Goal: Information Seeking & Learning: Stay updated

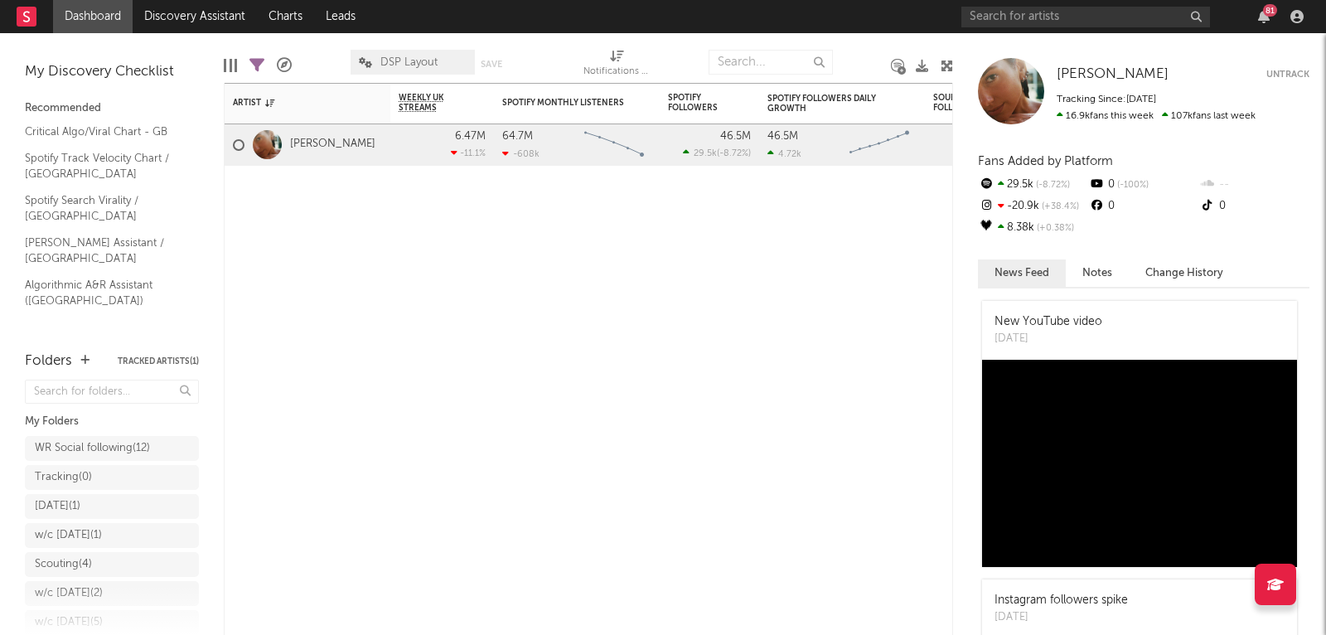
scroll to position [77, 0]
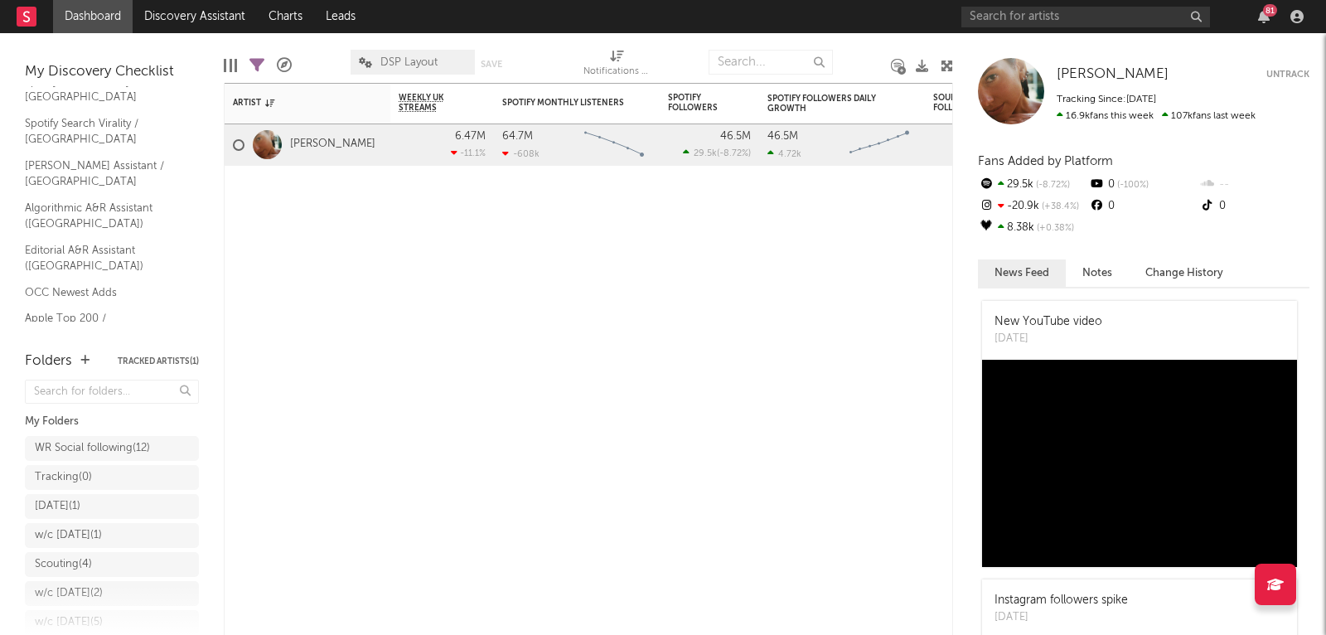
click at [73, 351] on link "Shazam Top 200 / GB" at bounding box center [103, 360] width 157 height 18
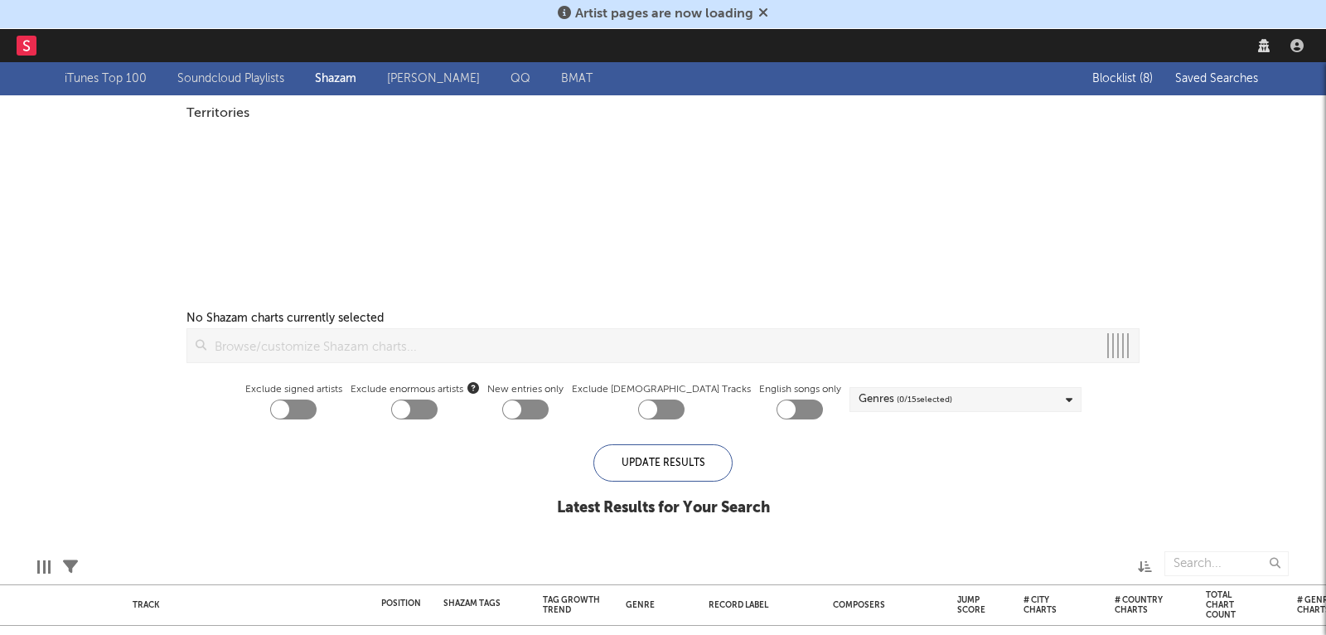
checkbox input "true"
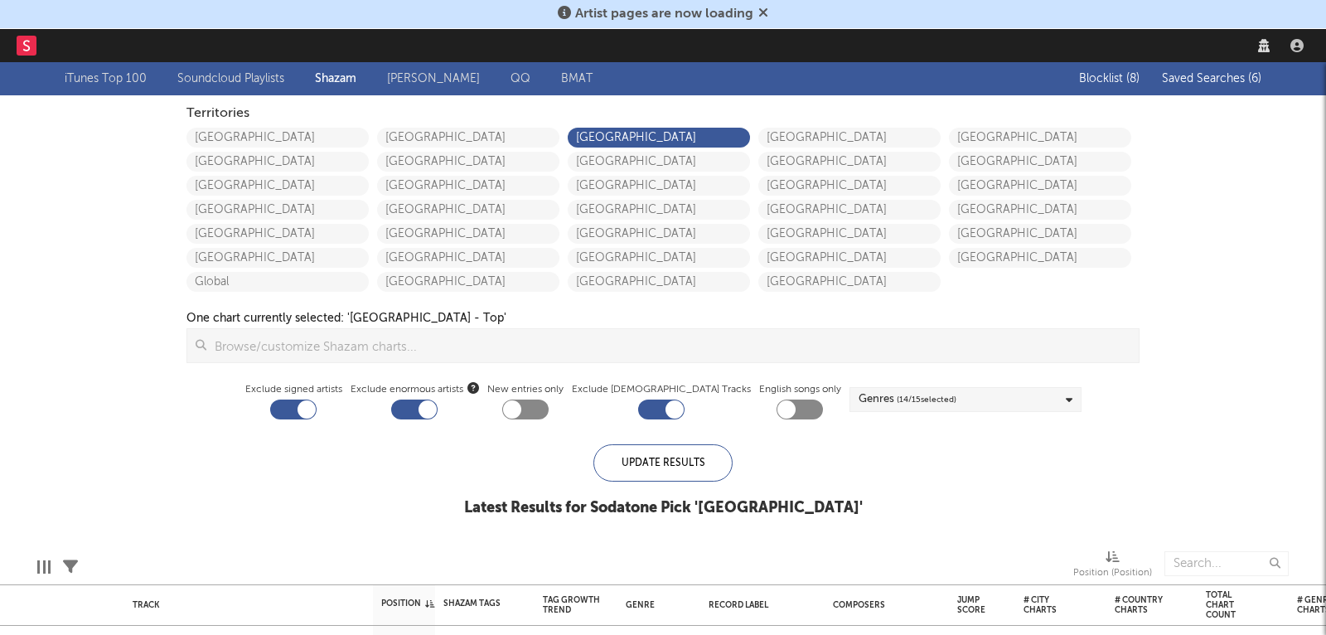
select select "recorded_music"
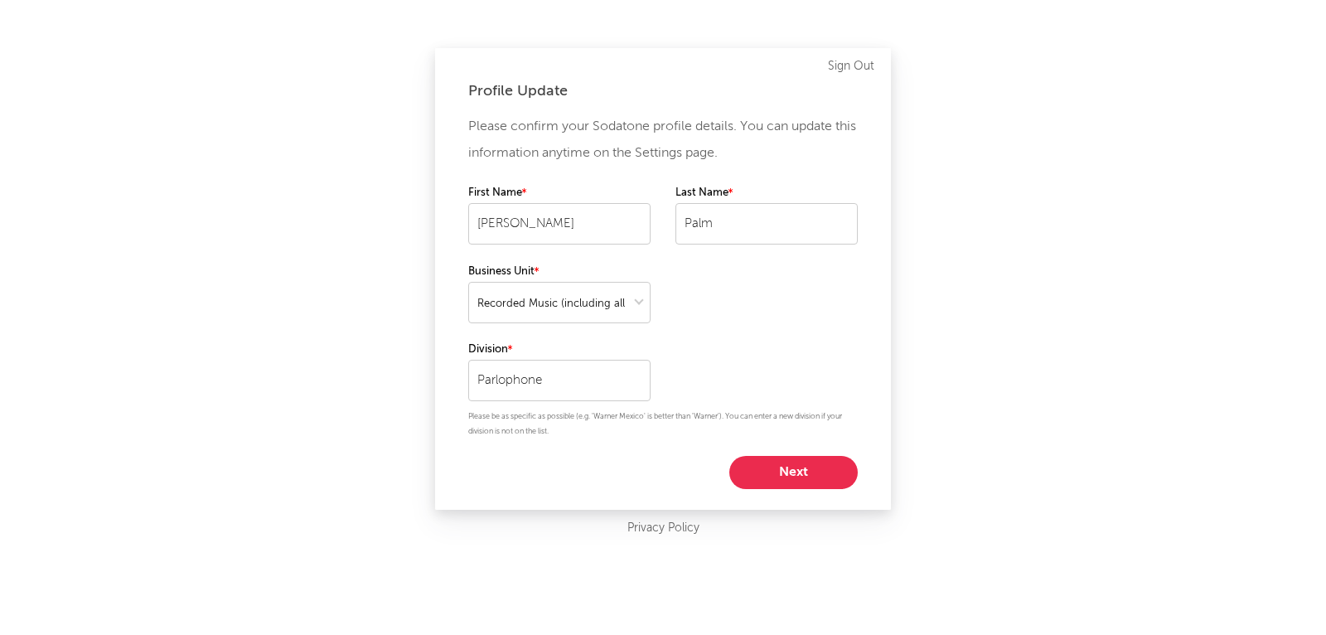
click at [800, 474] on button "Next" at bounding box center [793, 472] width 128 height 33
select select "anr_research"
select select "manager"
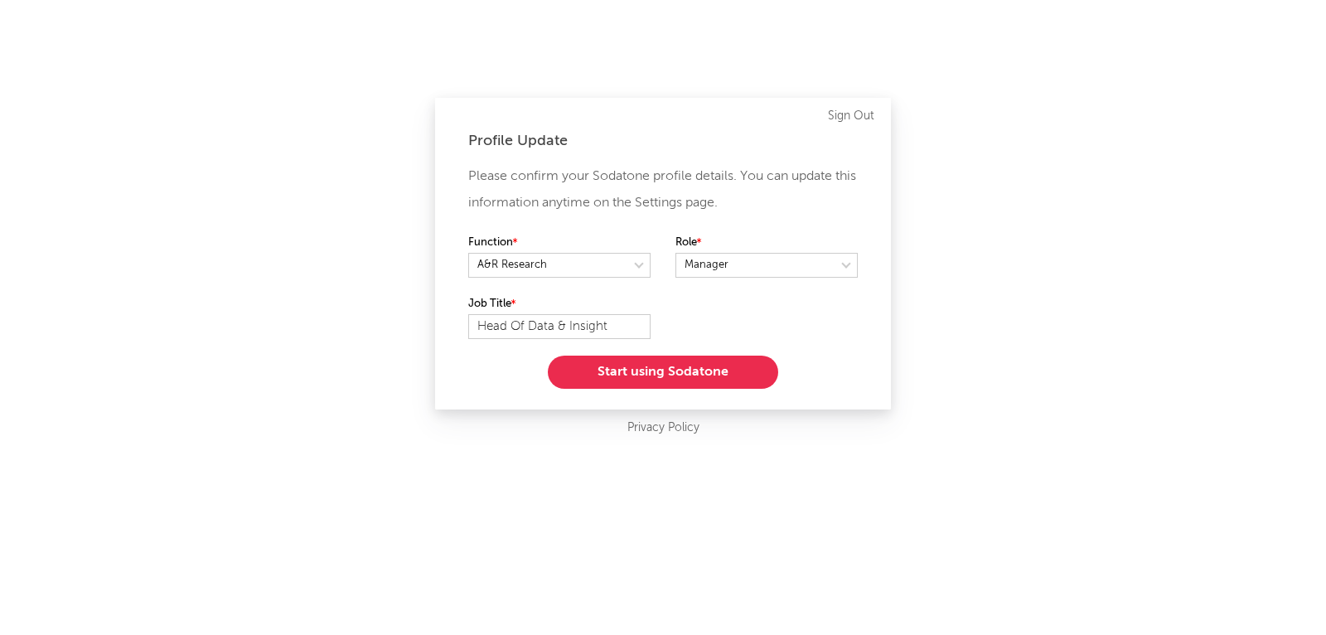
click at [708, 382] on button "Start using Sodatone" at bounding box center [663, 371] width 230 height 33
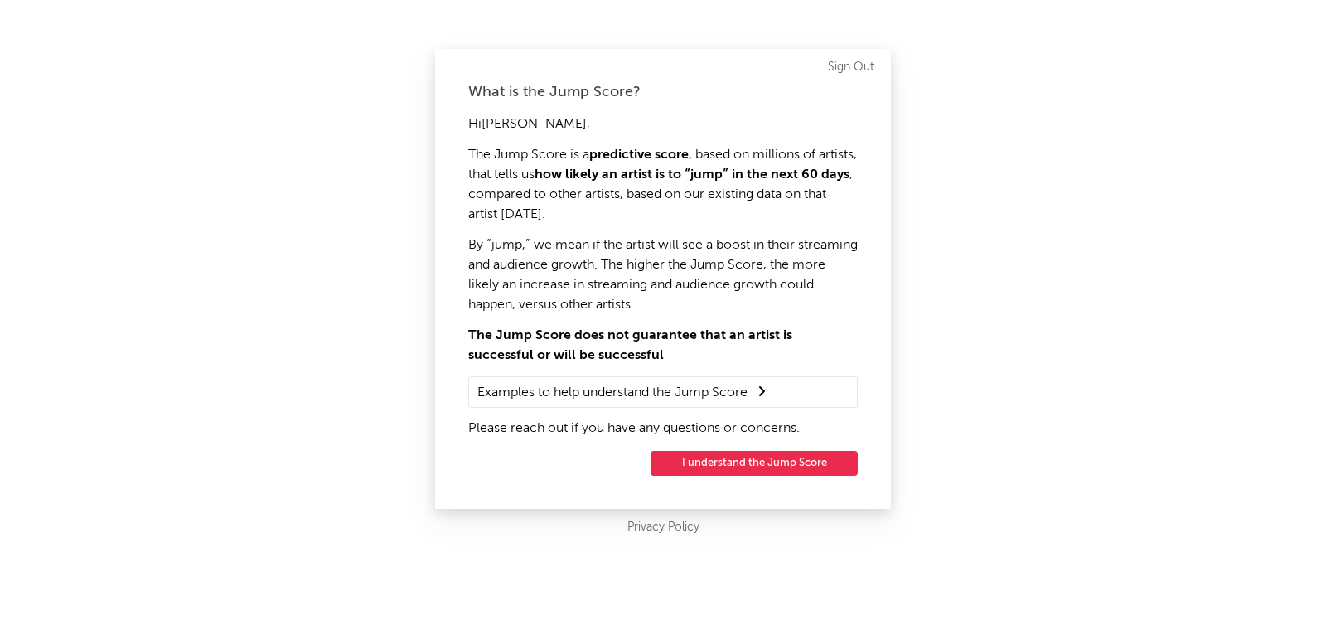
click at [741, 466] on button "I understand the Jump Score" at bounding box center [753, 463] width 207 height 25
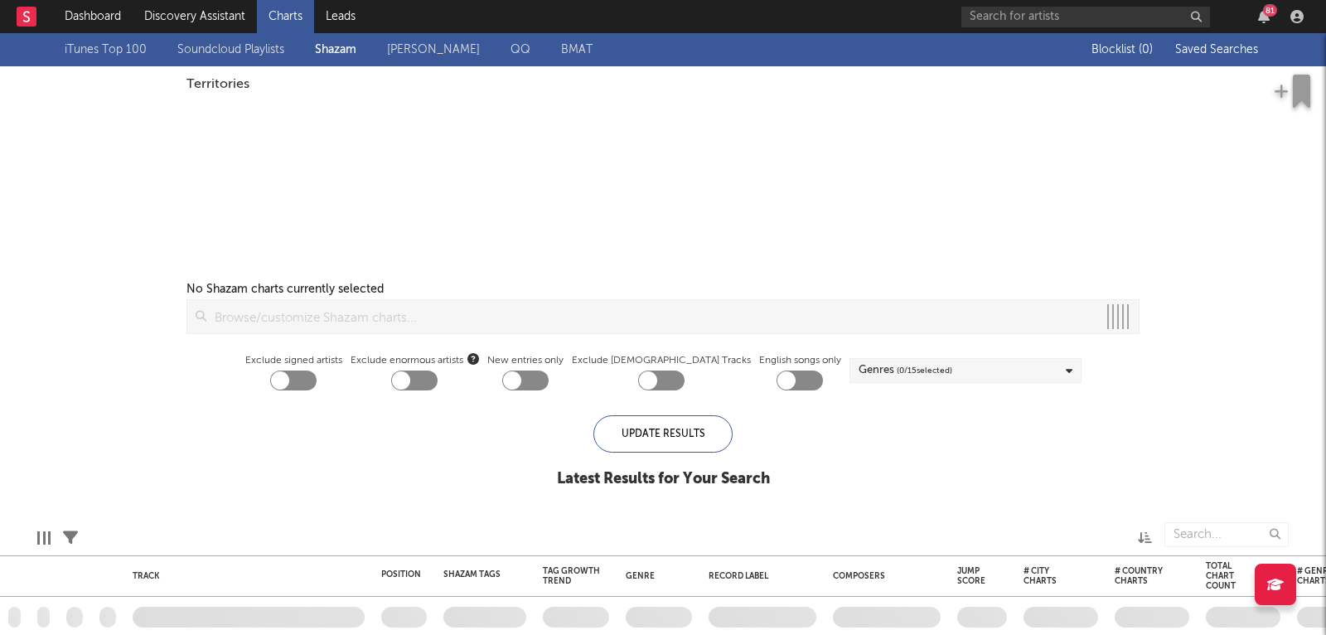
checkbox input "true"
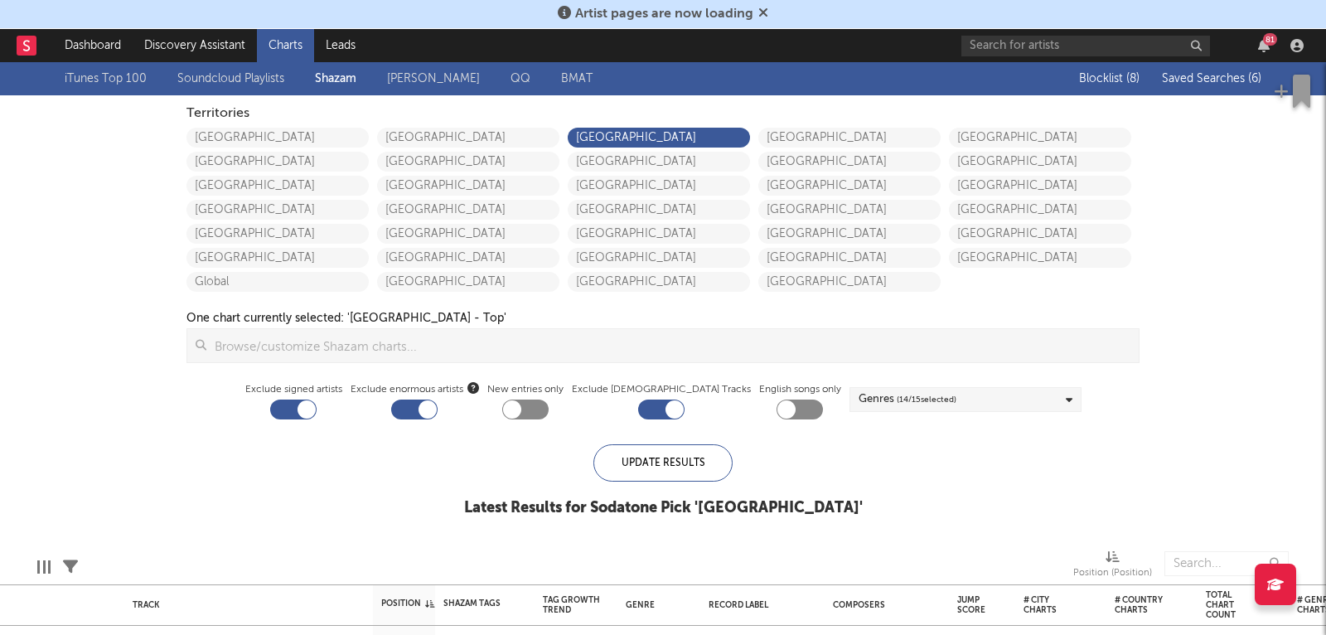
click at [1204, 60] on div "81" at bounding box center [1135, 45] width 348 height 33
click at [1196, 82] on span "Saved Searches ( 6 )" at bounding box center [1211, 79] width 99 height 12
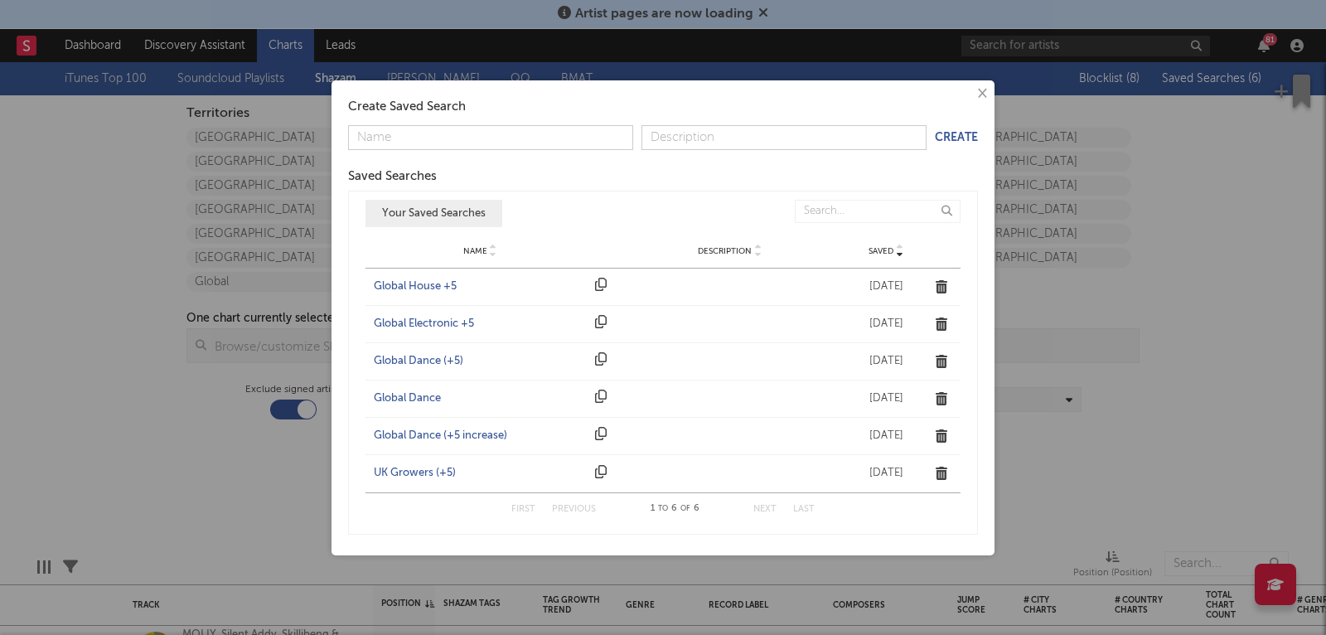
click at [410, 476] on div "UK Growers (+5)" at bounding box center [480, 473] width 213 height 17
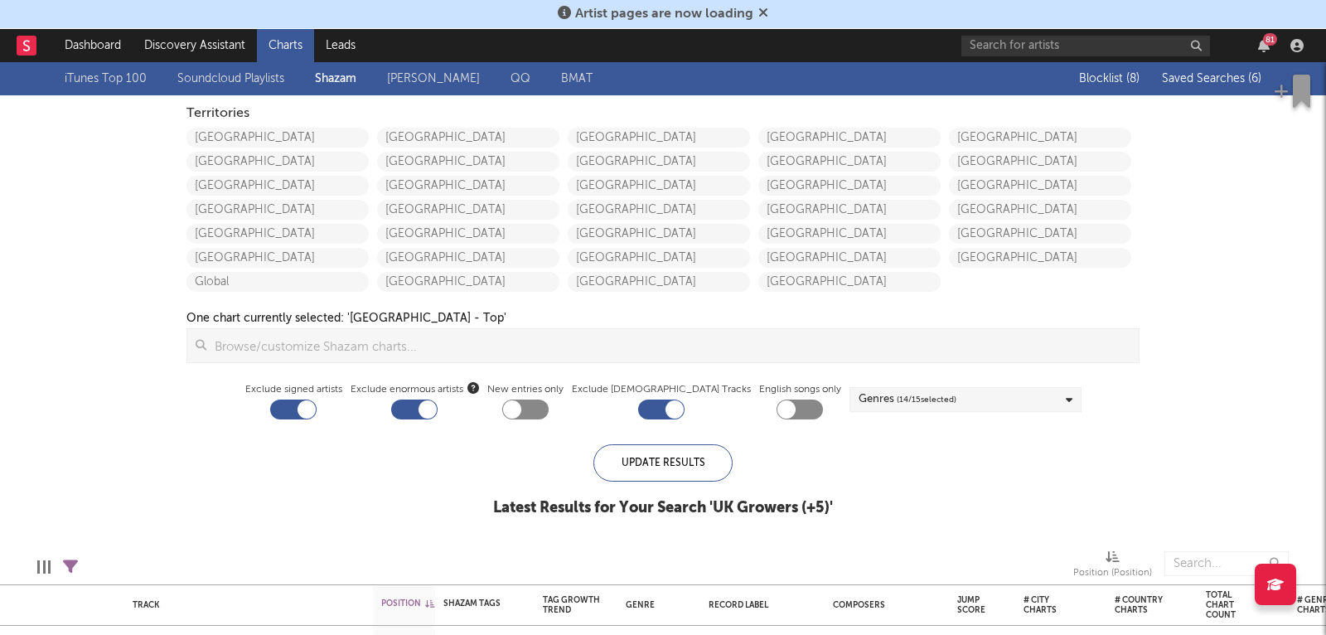
click at [1202, 308] on div "iTunes Top 100 Soundcloud Playlists [PERSON_NAME] QQ BMAT Blocklist ( 8 ) Saved…" at bounding box center [663, 298] width 1326 height 472
click at [1208, 80] on span "Saved Searches ( 6 )" at bounding box center [1211, 79] width 99 height 12
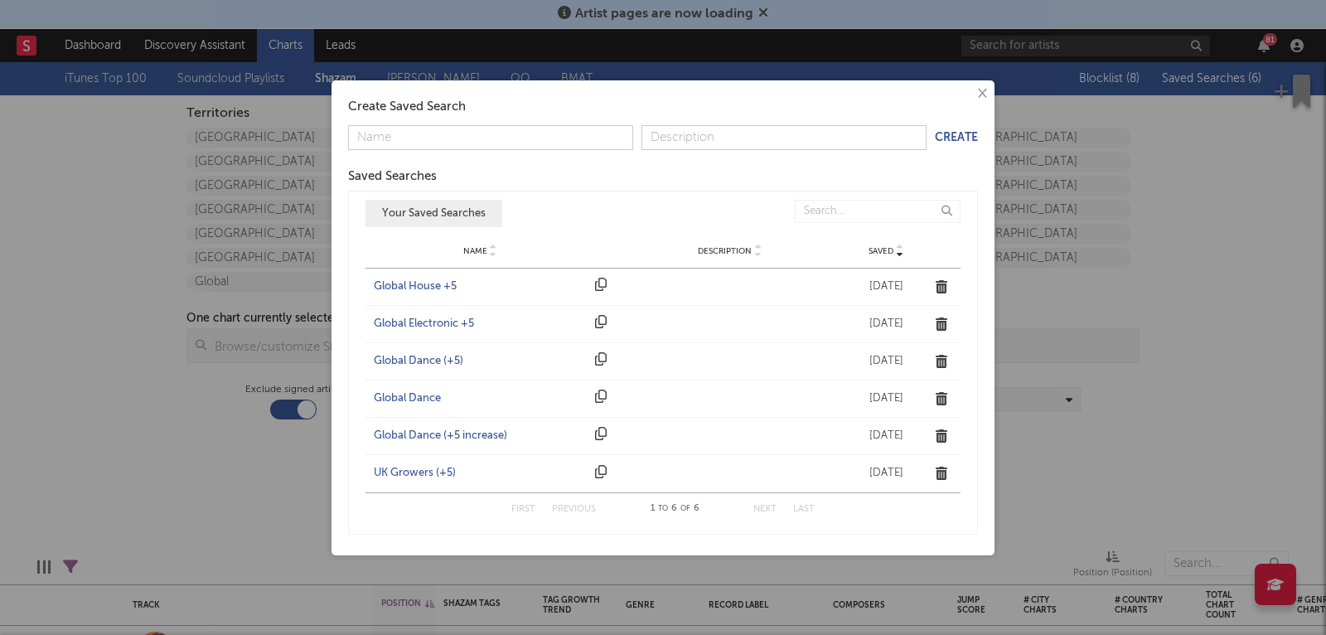
click at [442, 357] on div "Global Dance (+5)" at bounding box center [480, 361] width 213 height 17
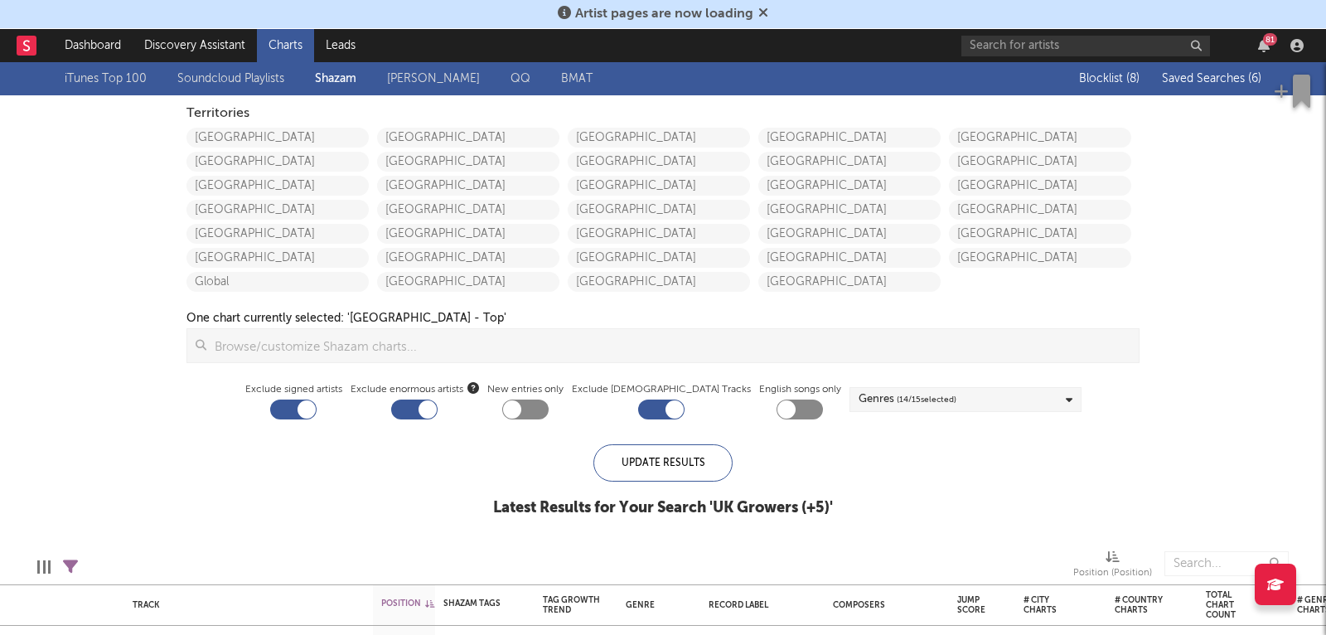
checkbox input "true"
click at [1221, 82] on span "Saved Searches ( 6 )" at bounding box center [1211, 79] width 99 height 12
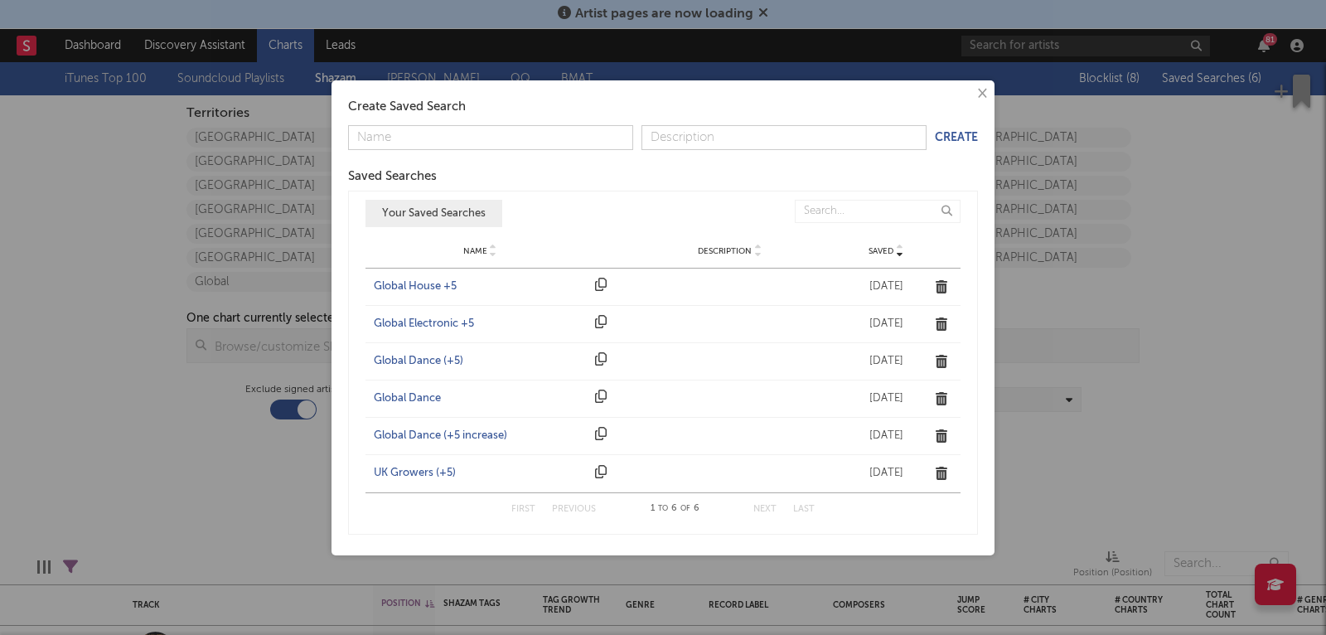
click at [447, 314] on div "Name Global Electronic +5 Description Saved [DATE]" at bounding box center [662, 324] width 595 height 36
click at [436, 321] on div "Global Electronic +5" at bounding box center [480, 324] width 213 height 17
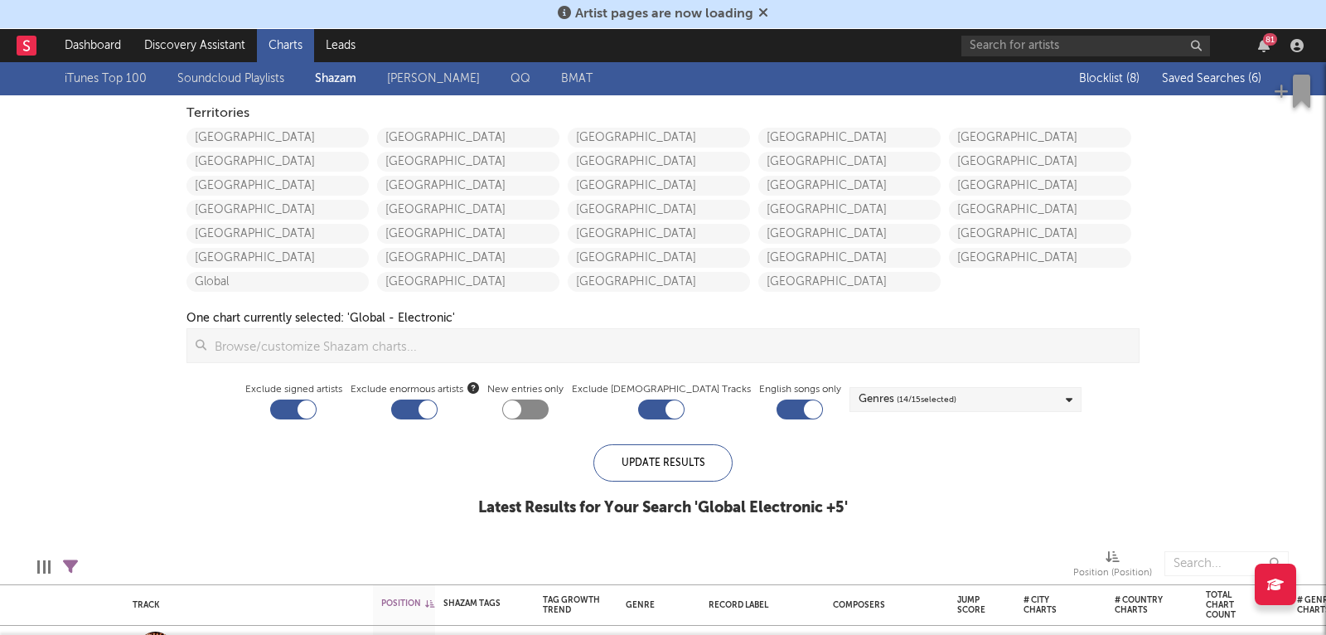
click at [1207, 70] on div "Blocklist ( 8 ) Saved Searches ( 6 )" at bounding box center [1157, 78] width 207 height 33
